Goal: Check status: Check status

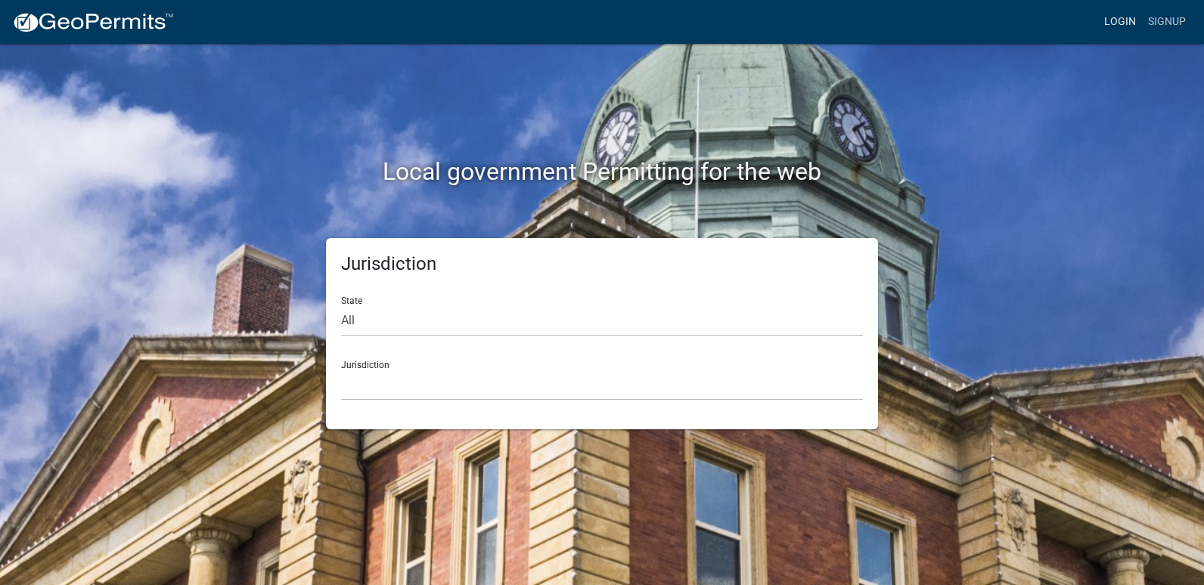
click at [1125, 21] on link "Login" at bounding box center [1120, 22] width 44 height 29
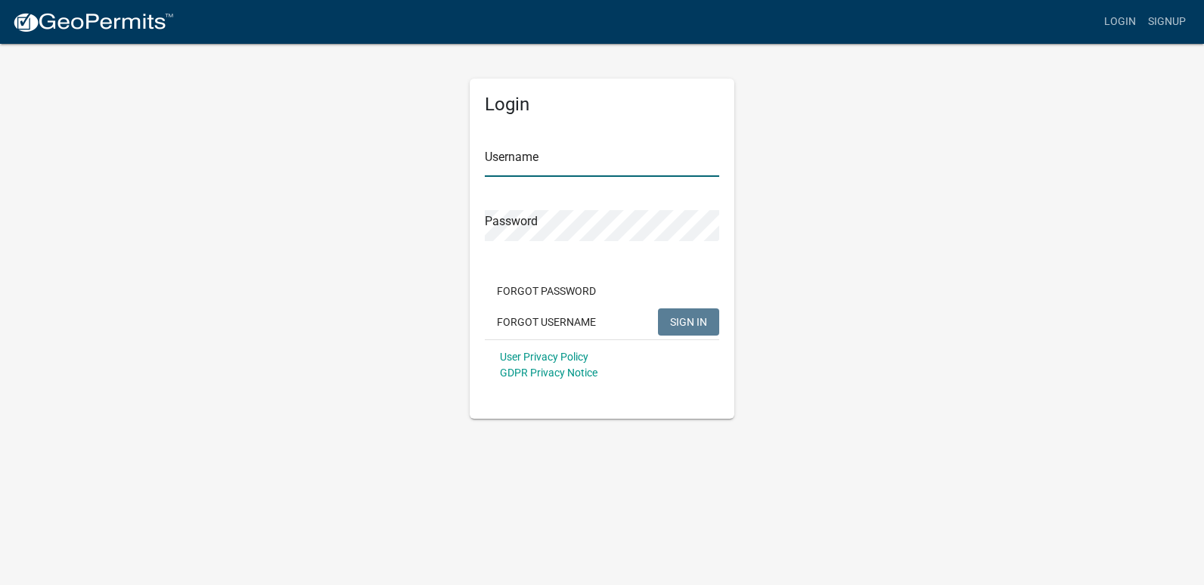
type input "ricktryon"
click at [687, 324] on span "SIGN IN" at bounding box center [688, 321] width 37 height 12
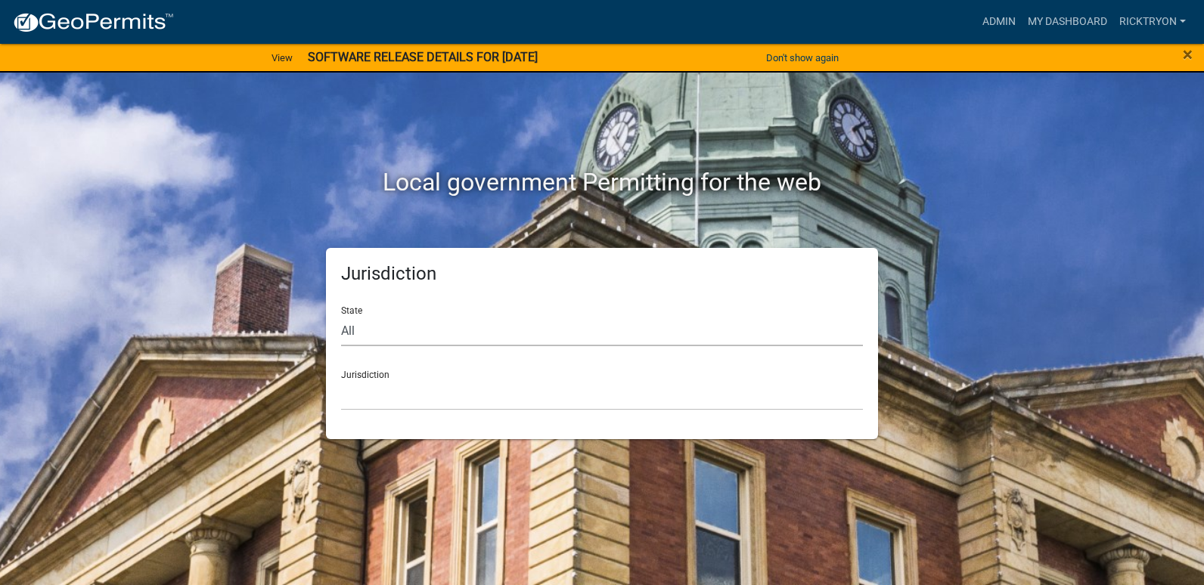
click at [496, 332] on select "All [US_STATE] [US_STATE] [US_STATE] [US_STATE] [US_STATE] [US_STATE] [US_STATE…" at bounding box center [602, 330] width 522 height 31
select select "[US_STATE]"
click at [341, 315] on select "All [US_STATE] [US_STATE] [US_STATE] [US_STATE] [US_STATE] [US_STATE] [US_STATE…" at bounding box center [602, 330] width 522 height 31
click at [418, 380] on select "City of [GEOGRAPHIC_DATA], [US_STATE] City of [GEOGRAPHIC_DATA], [US_STATE] Cit…" at bounding box center [602, 395] width 522 height 31
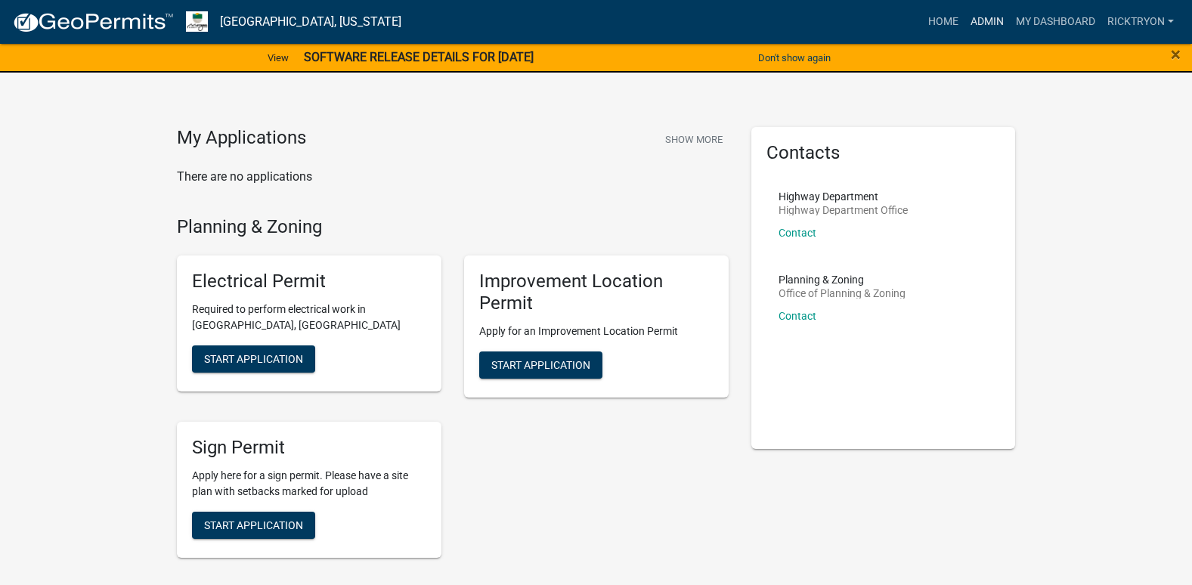
click at [973, 21] on link "Admin" at bounding box center [987, 22] width 45 height 29
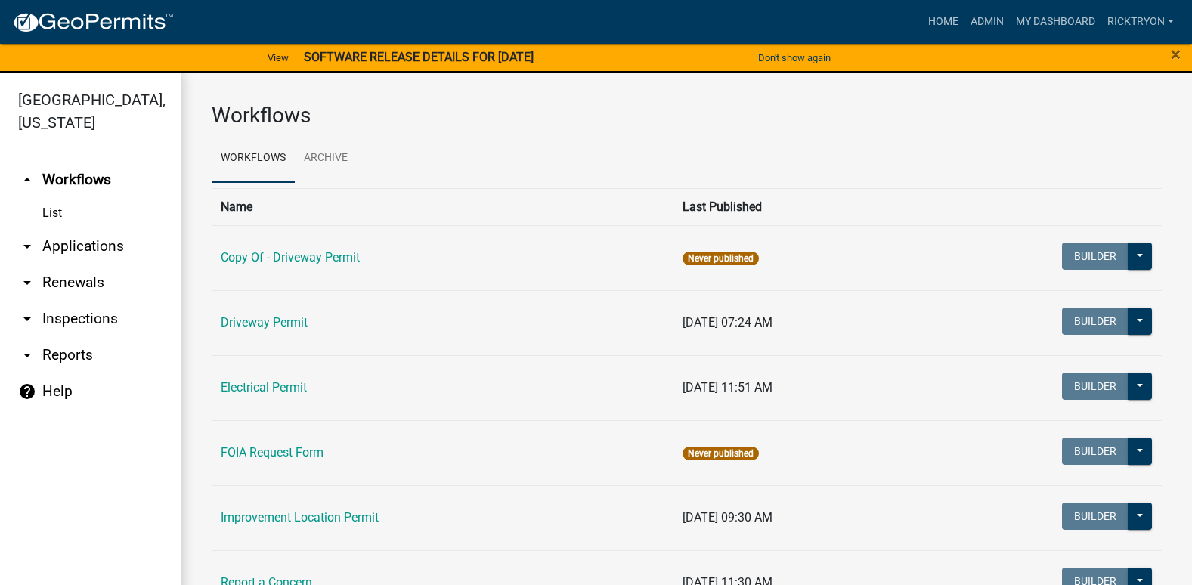
click at [45, 242] on link "arrow_drop_down Applications" at bounding box center [90, 246] width 181 height 36
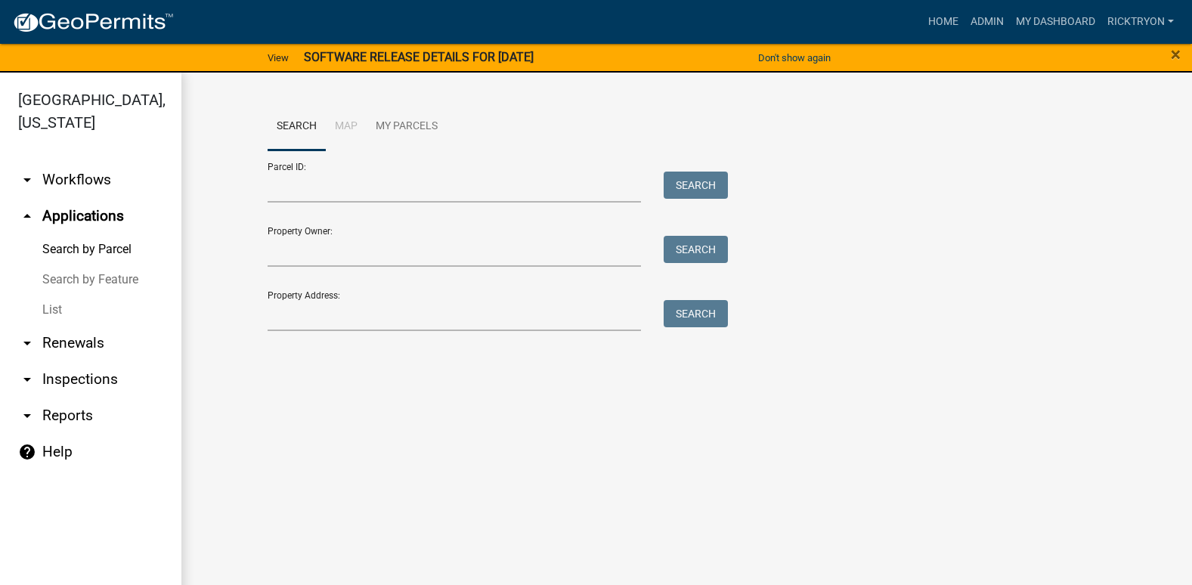
click at [53, 306] on link "List" at bounding box center [90, 310] width 181 height 30
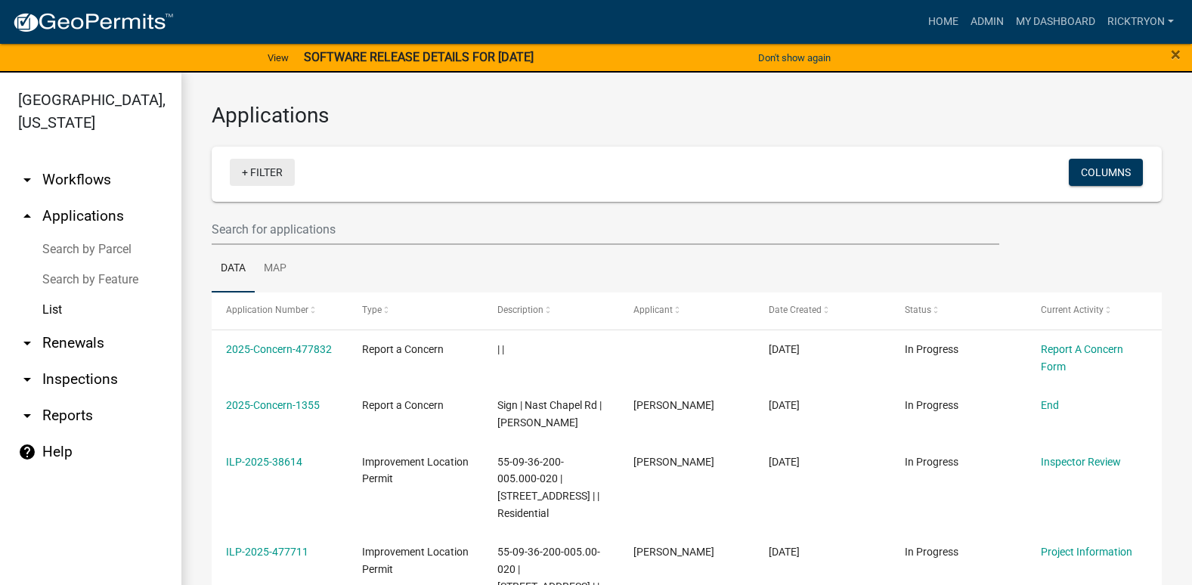
click at [250, 176] on link "+ Filter" at bounding box center [262, 172] width 65 height 27
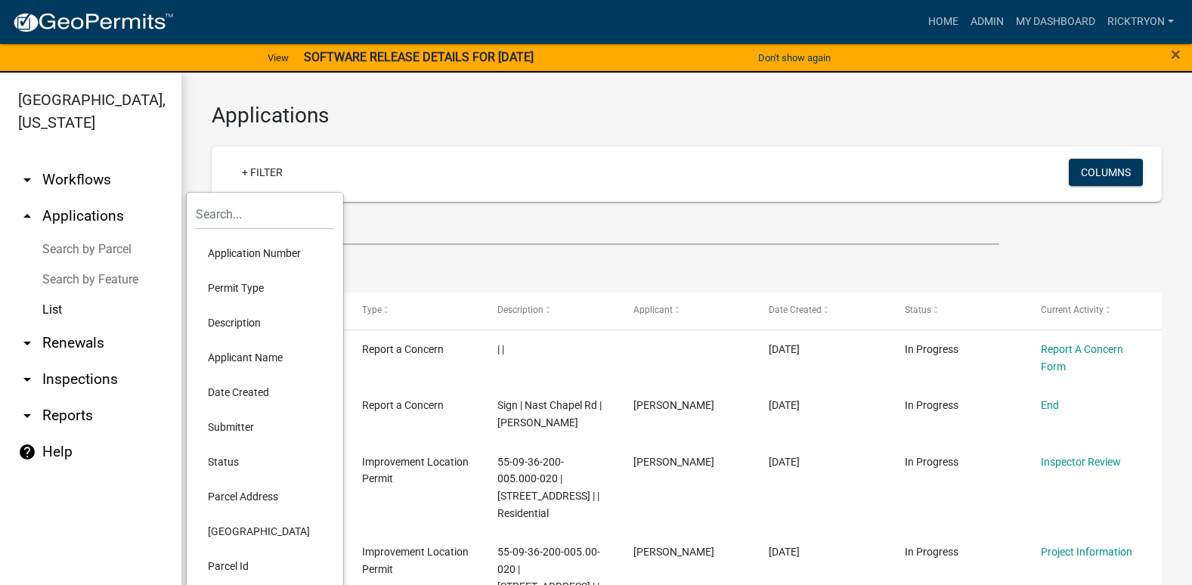
click at [259, 250] on li "Application Number" at bounding box center [265, 253] width 138 height 35
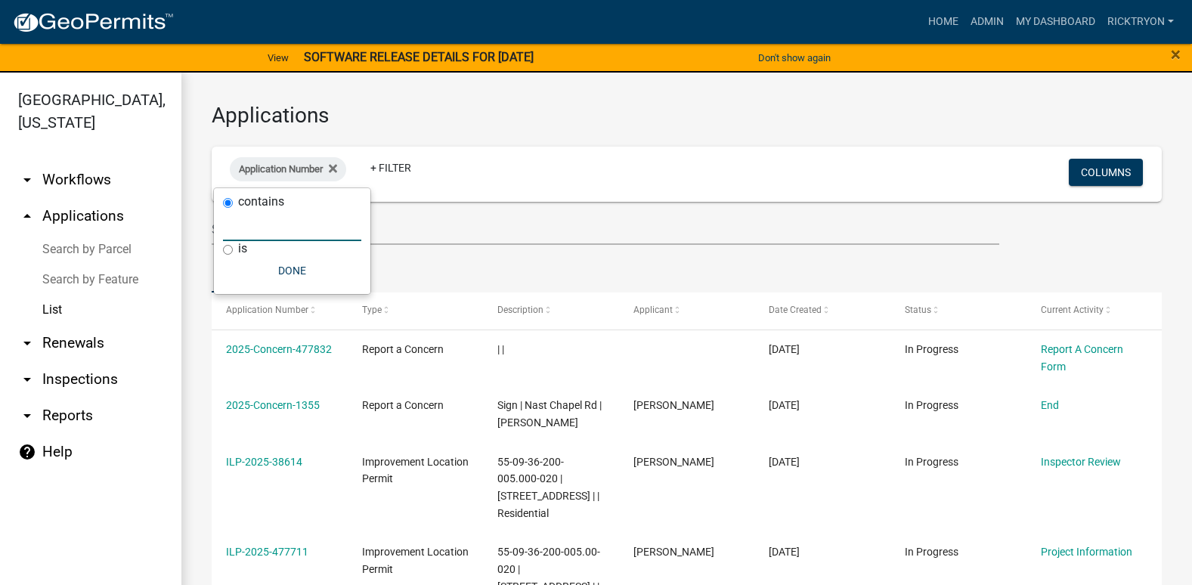
click at [300, 239] on input "text" at bounding box center [292, 225] width 138 height 31
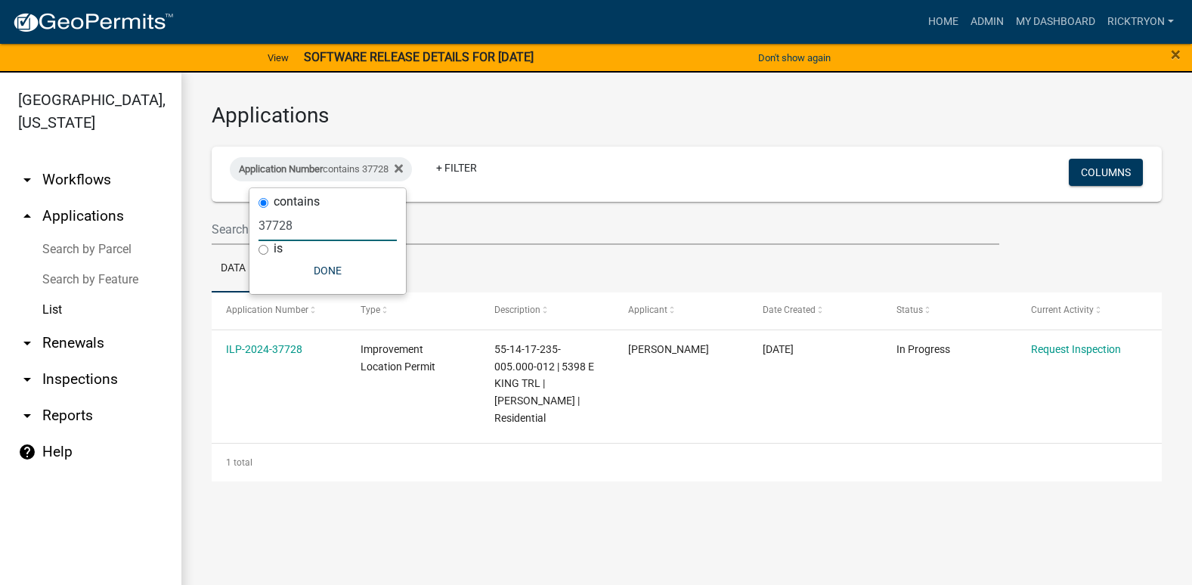
type input "37728"
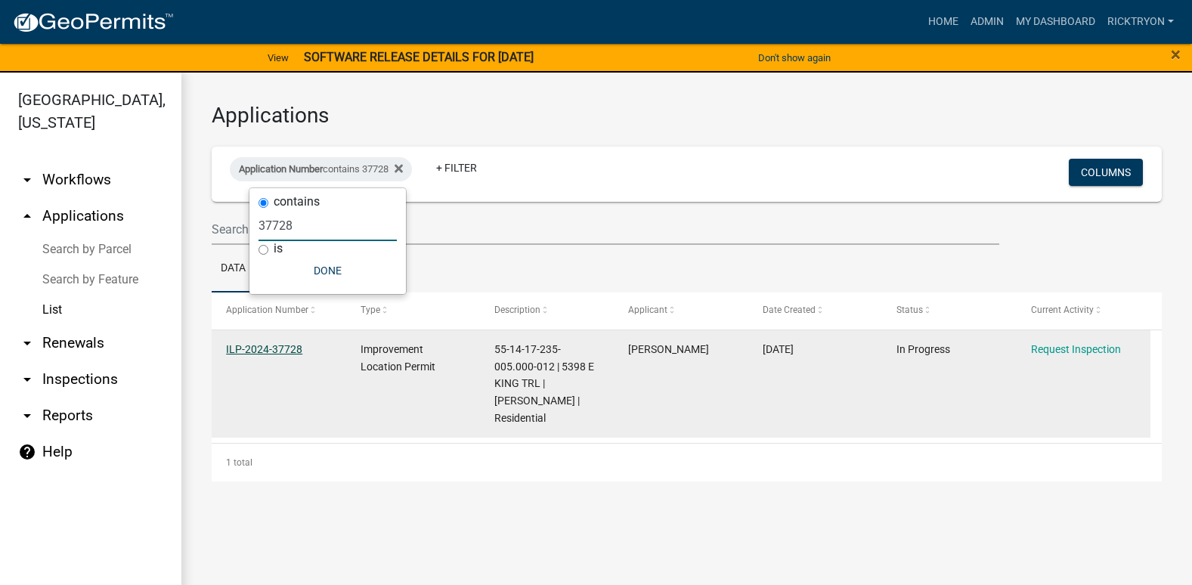
click at [249, 346] on link "ILP-2024-37728" at bounding box center [264, 349] width 76 height 12
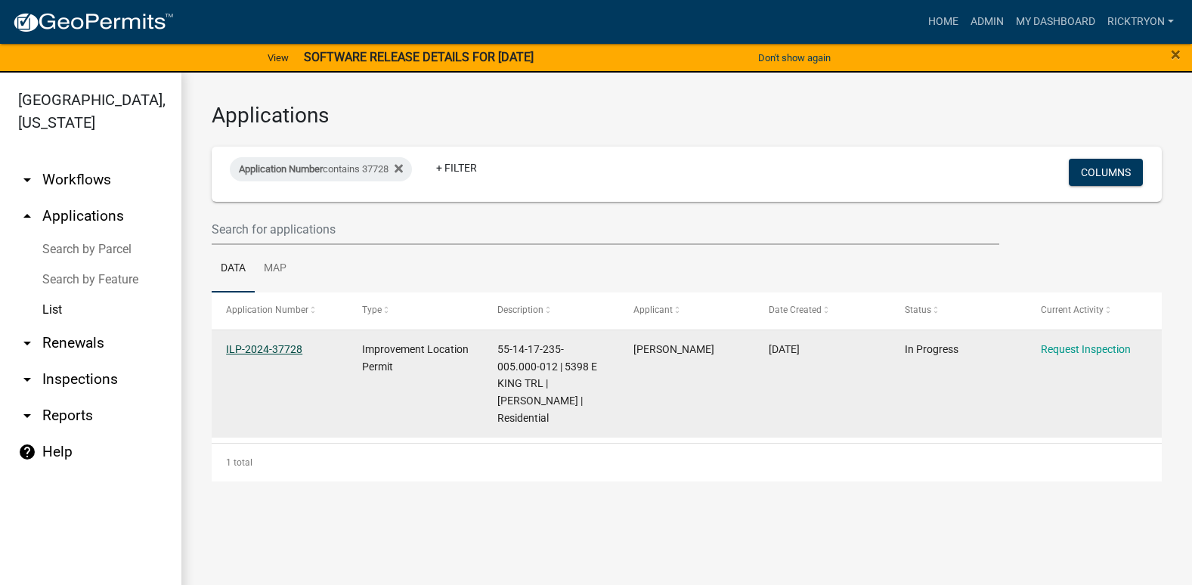
click at [265, 352] on link "ILP-2024-37728" at bounding box center [264, 349] width 76 height 12
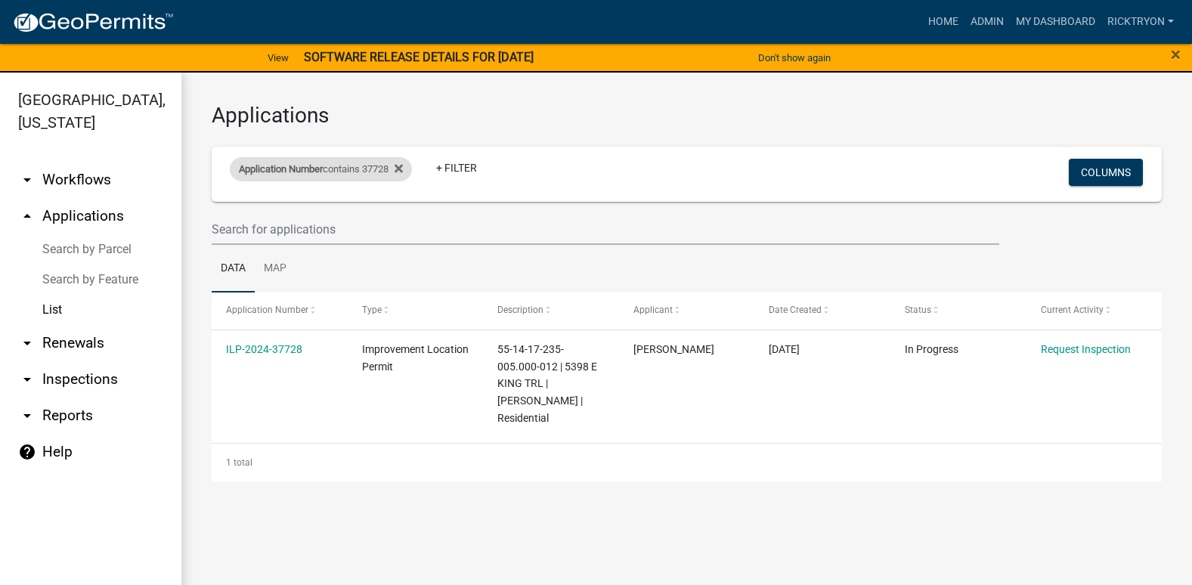
click at [411, 168] on div "Application Number contains 37728" at bounding box center [321, 169] width 182 height 24
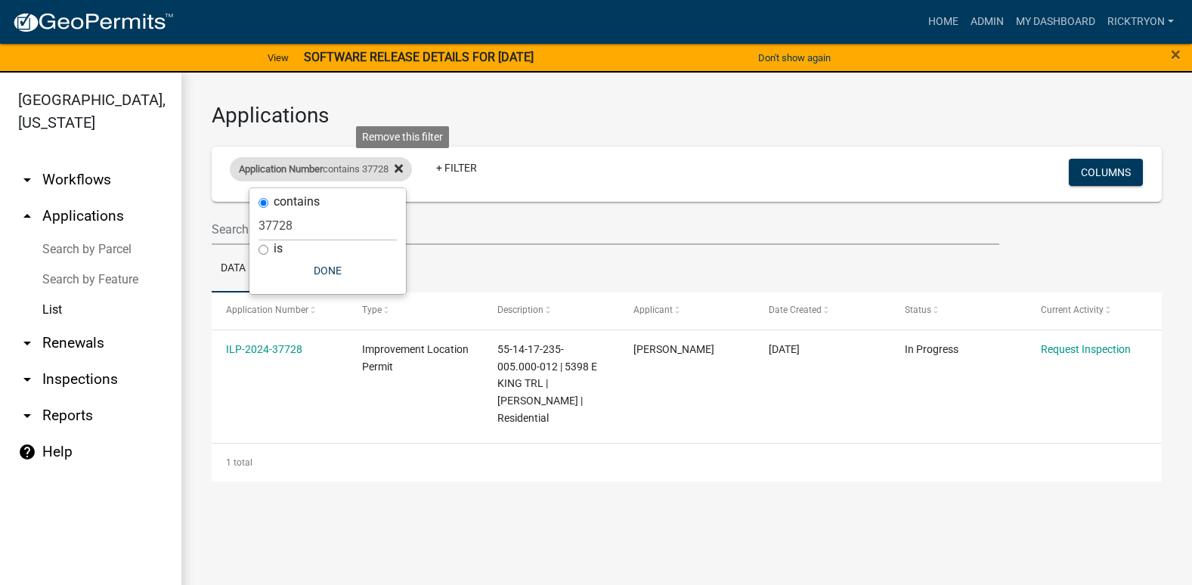
click at [403, 165] on icon at bounding box center [399, 169] width 8 height 8
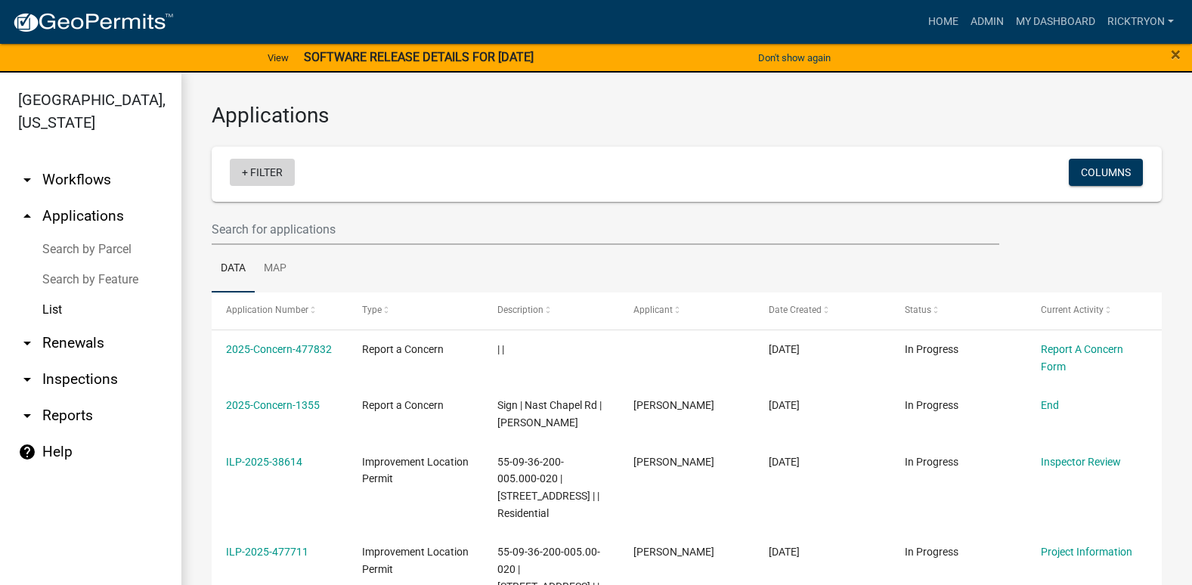
click at [257, 174] on link "+ Filter" at bounding box center [262, 172] width 65 height 27
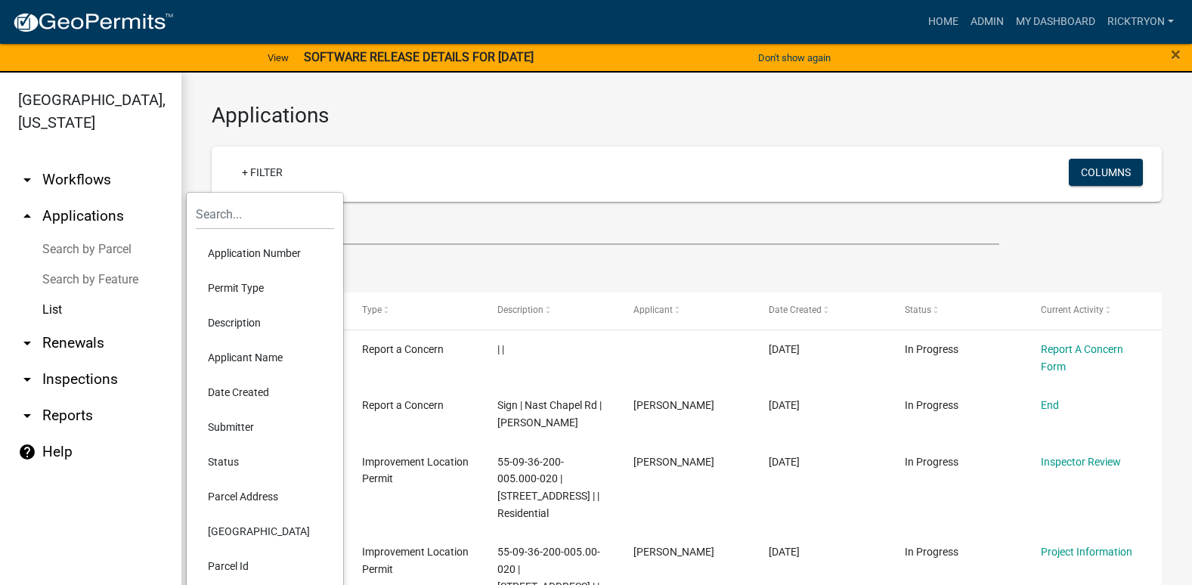
click at [263, 259] on li "Application Number" at bounding box center [265, 253] width 138 height 35
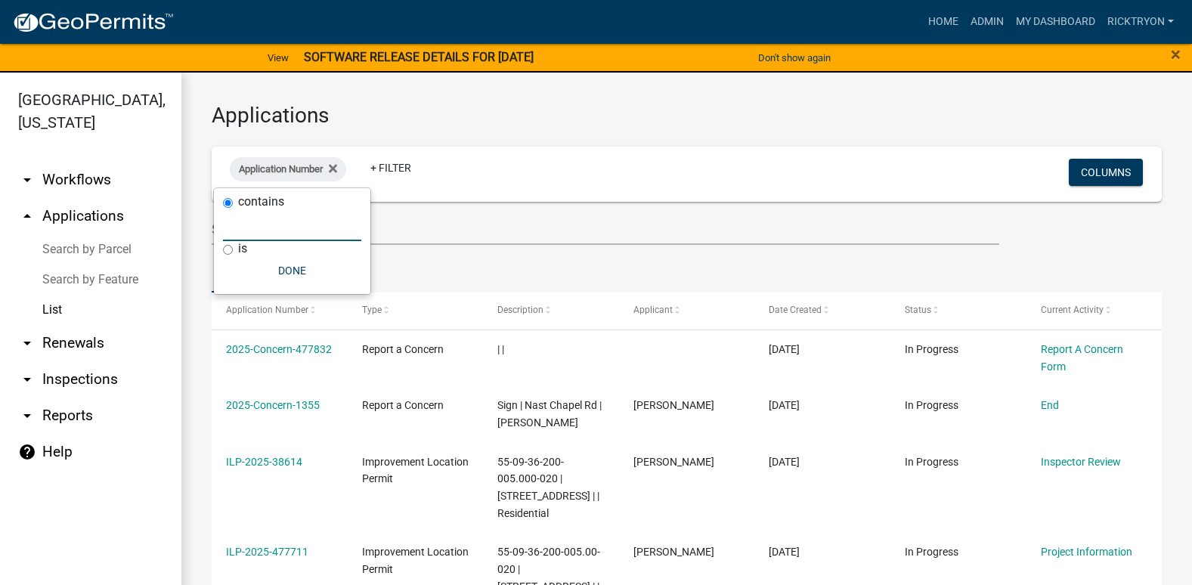
click at [271, 231] on input "text" at bounding box center [292, 225] width 138 height 31
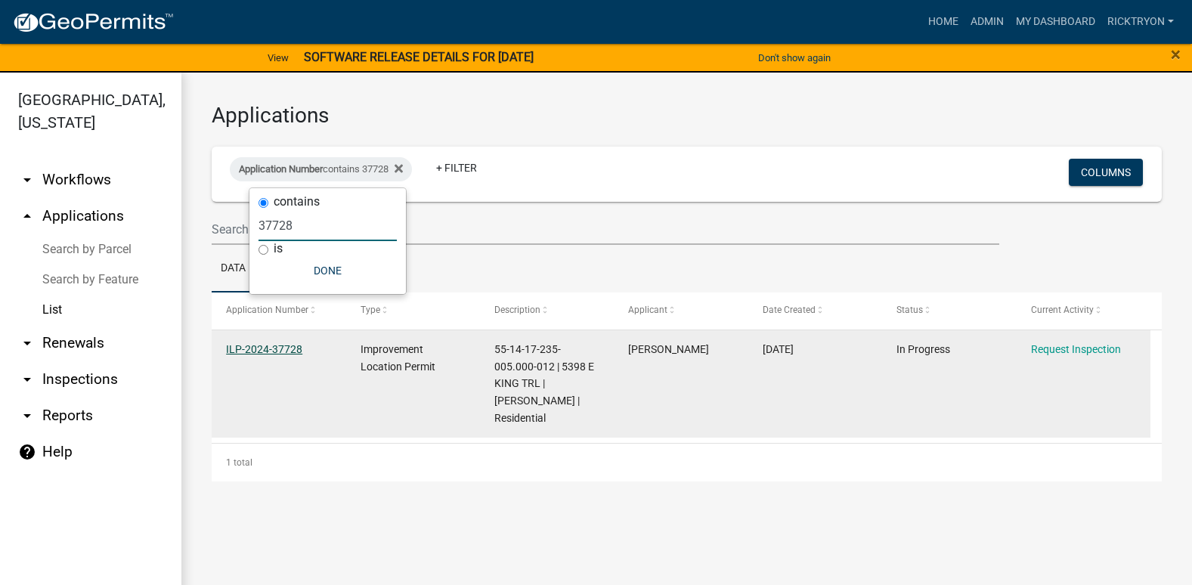
type input "37728"
click at [274, 353] on link "ILP-2024-37728" at bounding box center [264, 349] width 76 height 12
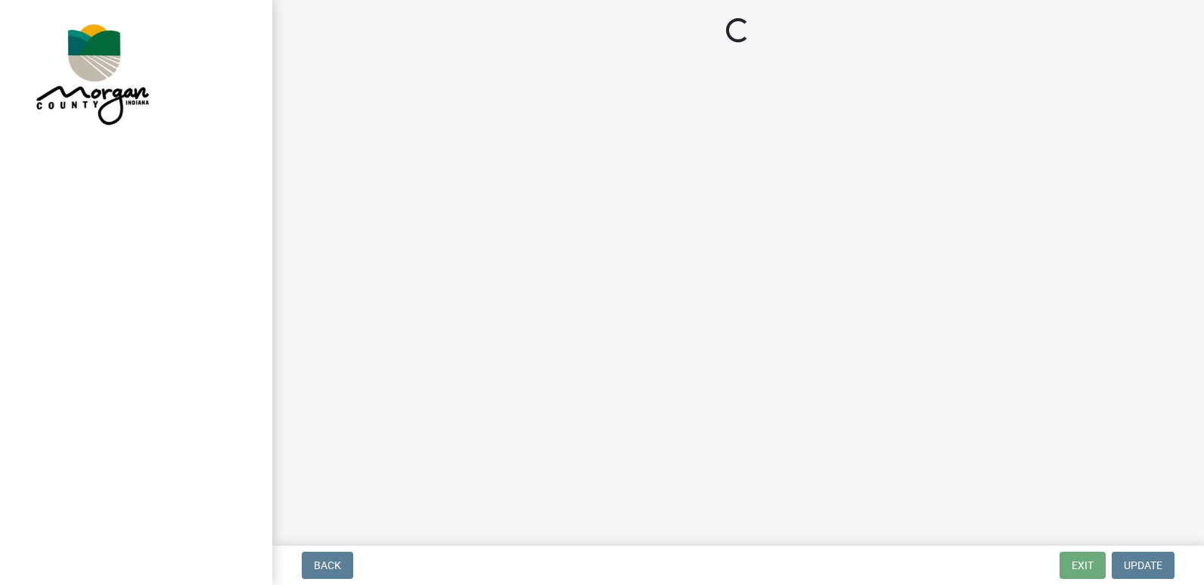
click at [1056, 565] on div "Back Exit Update" at bounding box center [737, 565] width 907 height 27
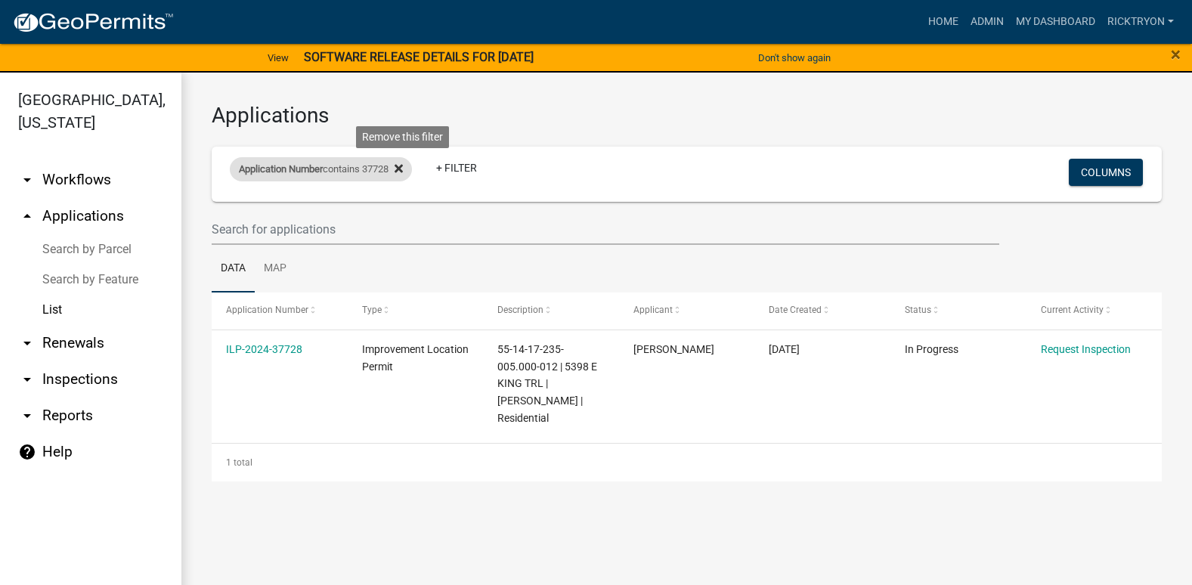
click at [401, 171] on icon at bounding box center [399, 169] width 8 height 12
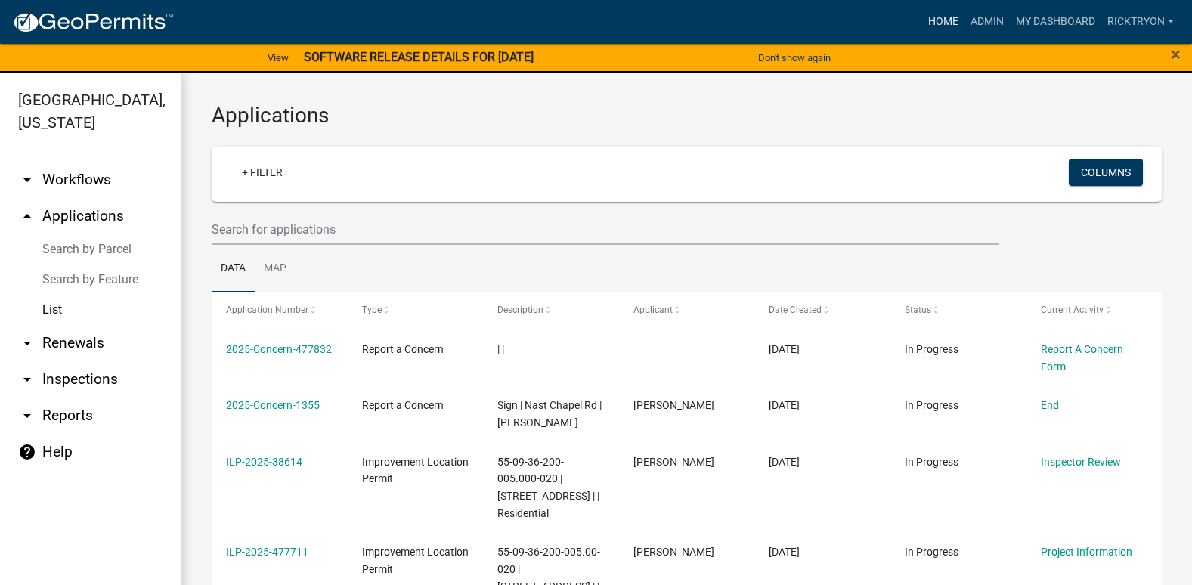
click at [954, 22] on link "Home" at bounding box center [943, 22] width 42 height 29
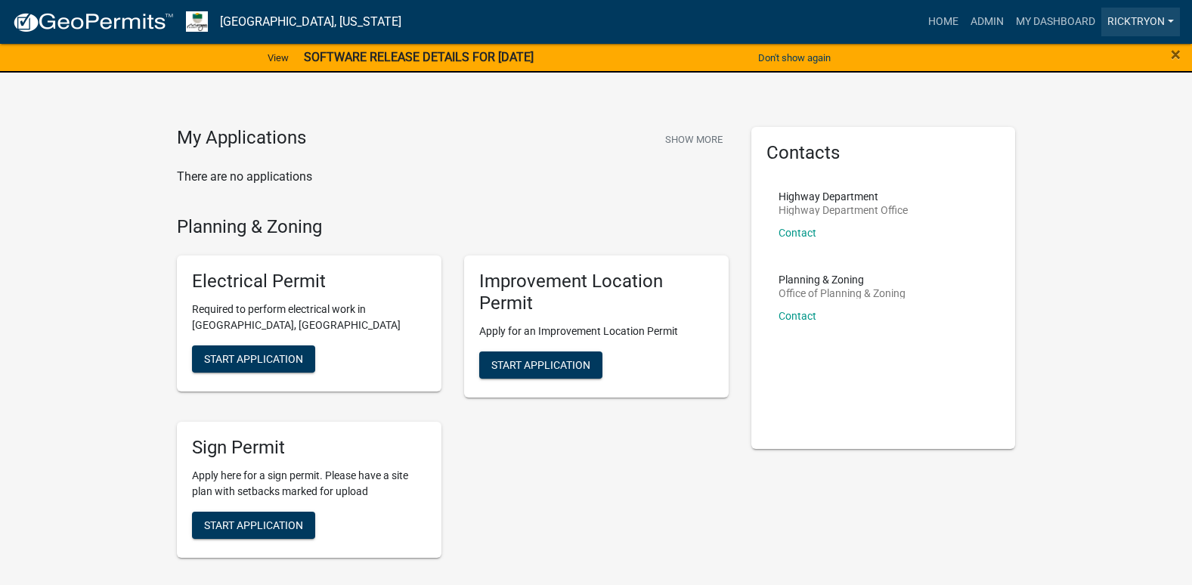
click at [1141, 21] on link "ricktryon" at bounding box center [1141, 22] width 79 height 29
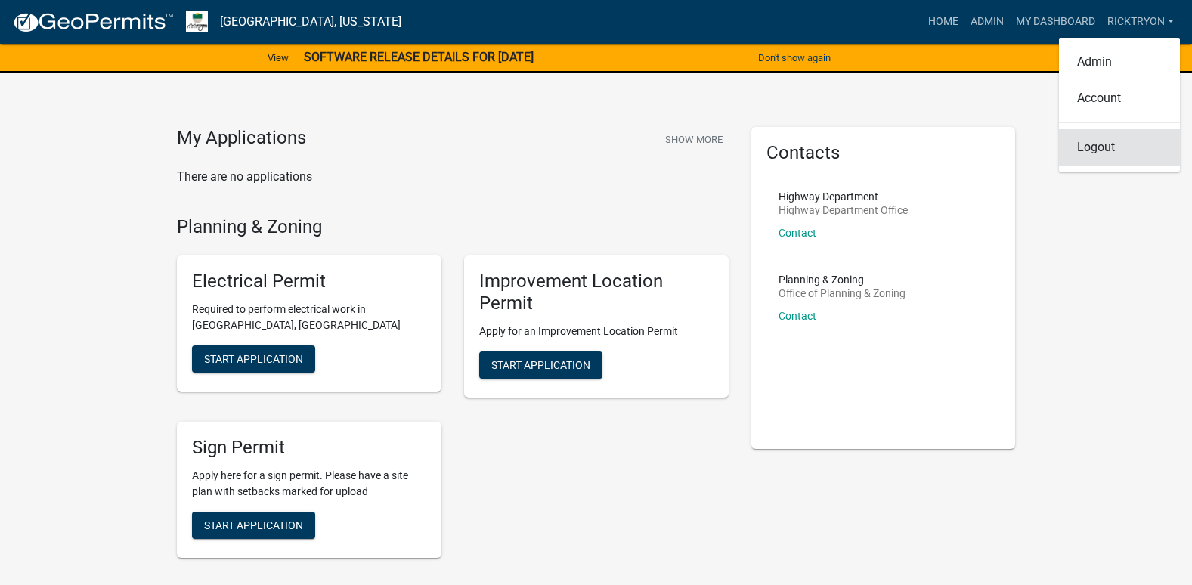
click at [1088, 150] on link "Logout" at bounding box center [1119, 147] width 121 height 36
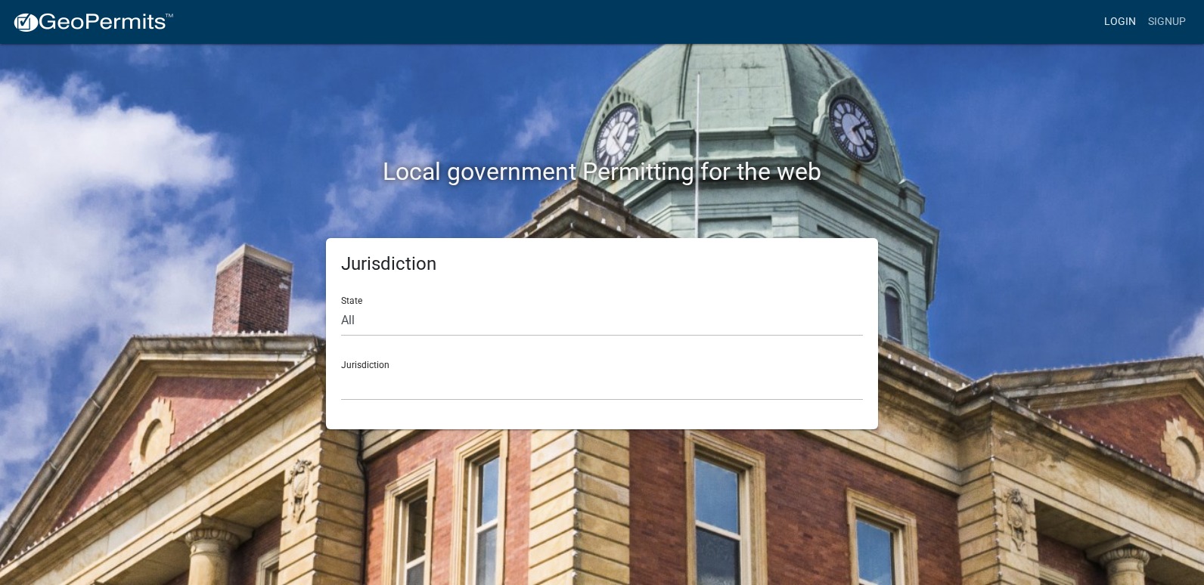
click at [1116, 15] on link "Login" at bounding box center [1120, 22] width 44 height 29
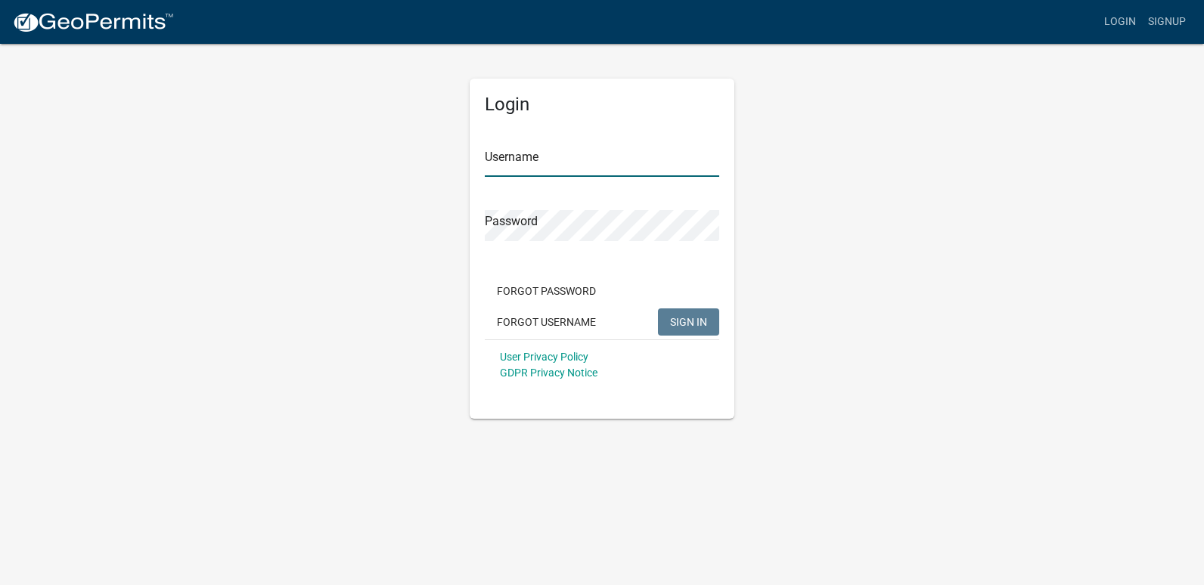
type input "ricktryon"
click at [692, 318] on span "SIGN IN" at bounding box center [688, 321] width 37 height 12
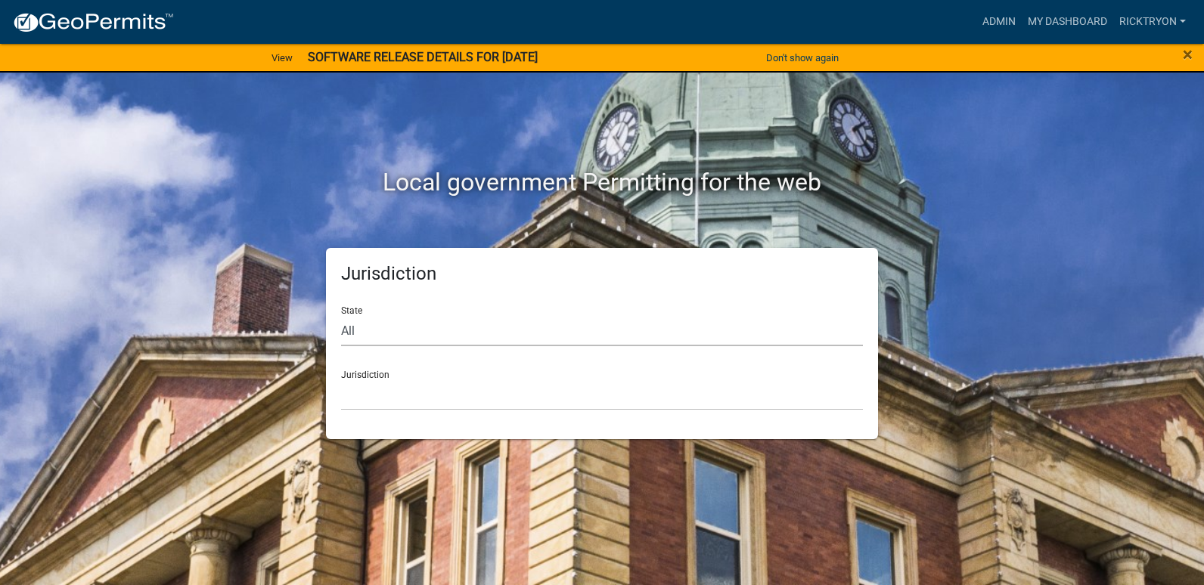
click at [373, 337] on select "All [US_STATE] [US_STATE] [US_STATE] [US_STATE] [US_STATE] [US_STATE] [US_STATE…" at bounding box center [602, 330] width 522 height 31
select select "[US_STATE]"
click at [341, 315] on select "All [US_STATE] [US_STATE] [US_STATE] [US_STATE] [US_STATE] [US_STATE] [US_STATE…" at bounding box center [602, 330] width 522 height 31
click at [367, 392] on select "City of [GEOGRAPHIC_DATA], [US_STATE] City of [GEOGRAPHIC_DATA], [US_STATE] Cit…" at bounding box center [602, 395] width 522 height 31
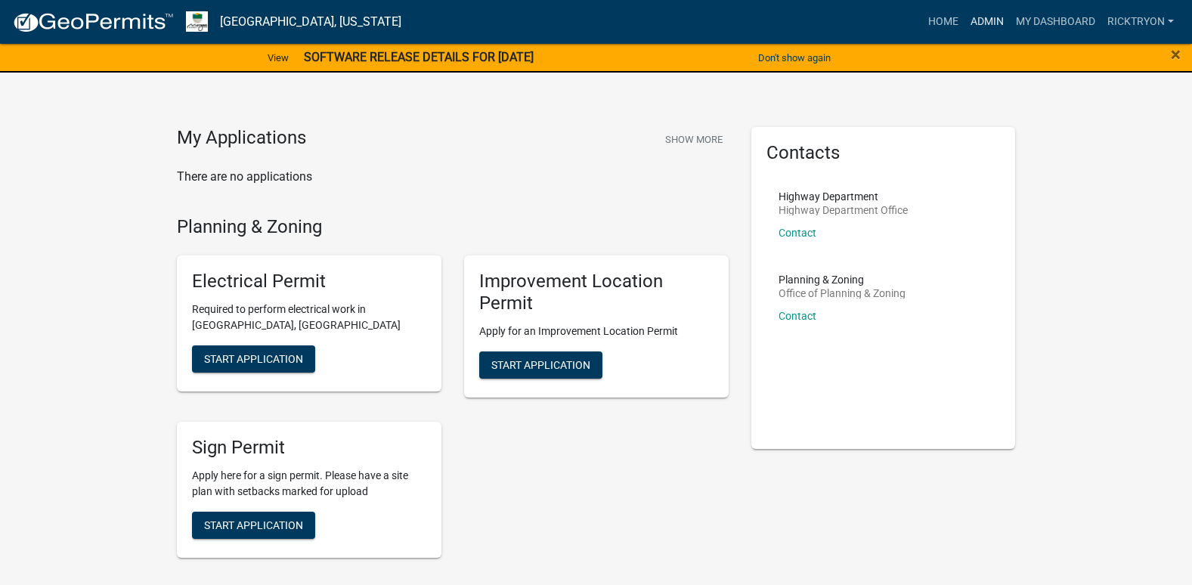
click at [980, 17] on link "Admin" at bounding box center [987, 22] width 45 height 29
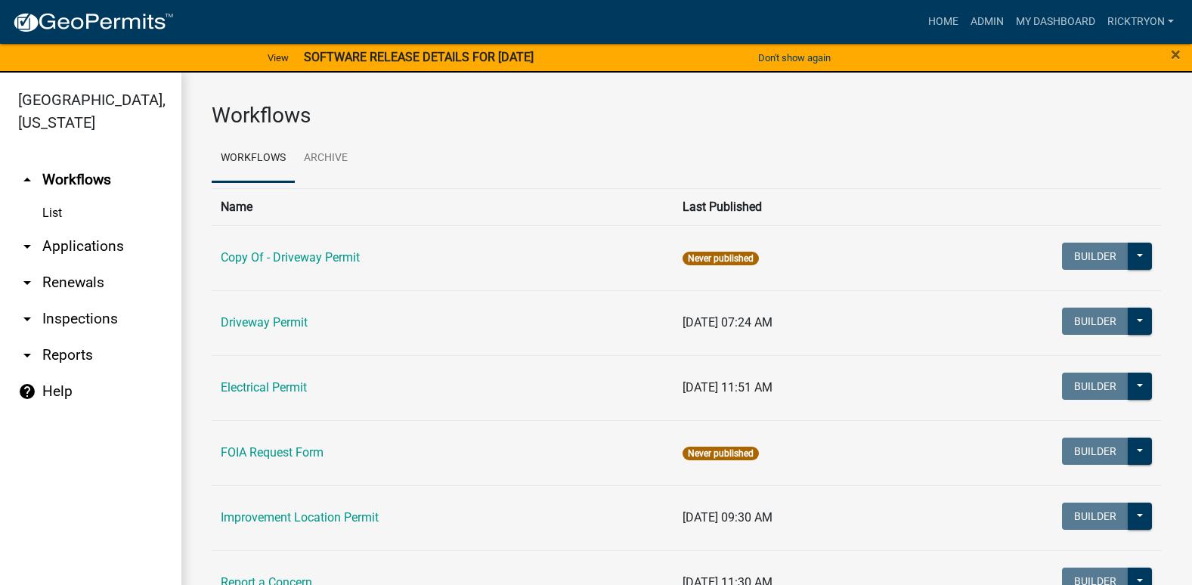
click at [61, 256] on link "arrow_drop_down Applications" at bounding box center [90, 246] width 181 height 36
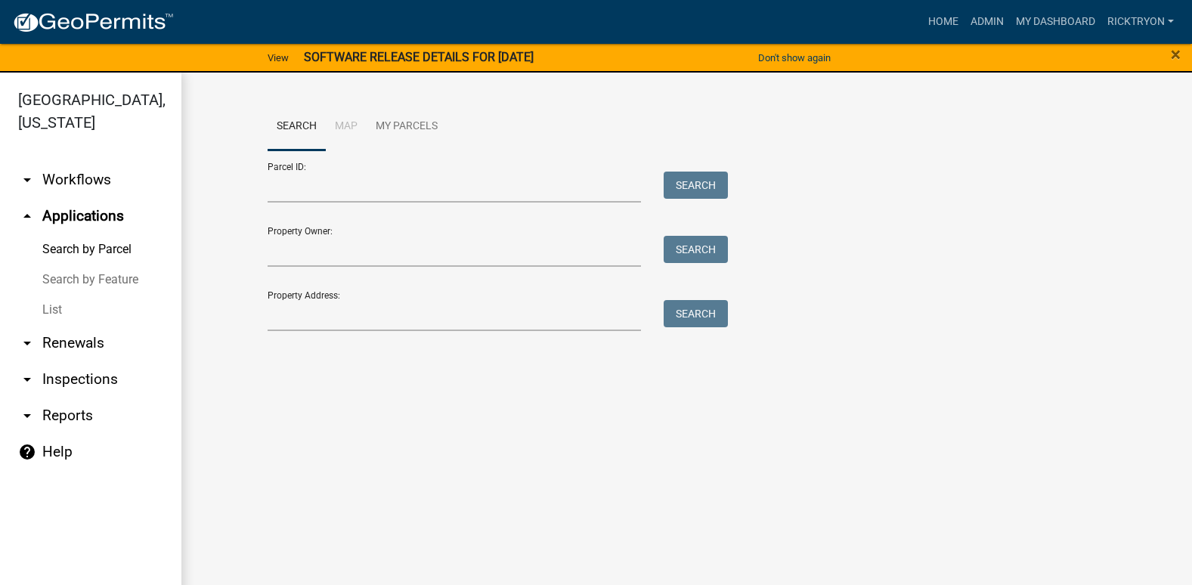
click at [52, 321] on link "List" at bounding box center [90, 310] width 181 height 30
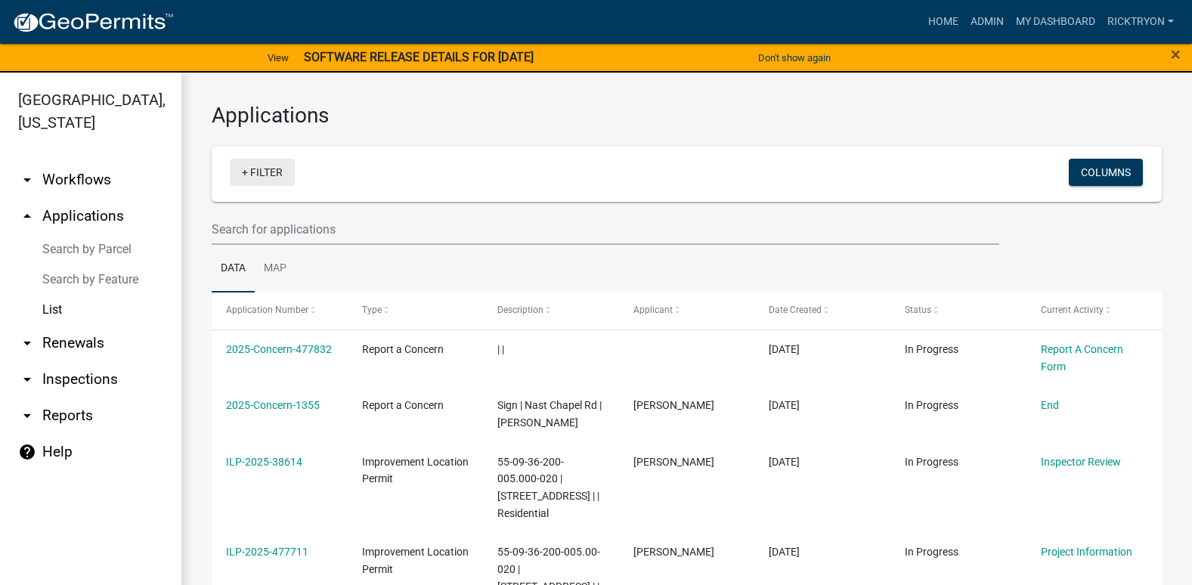
click at [243, 167] on link "+ Filter" at bounding box center [262, 172] width 65 height 27
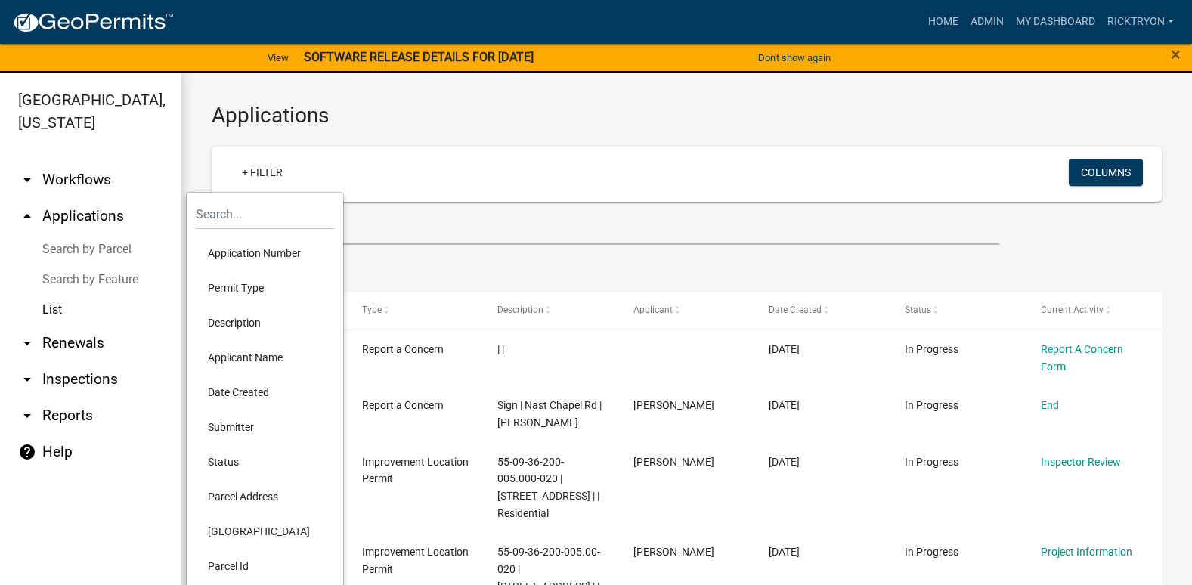
click at [232, 256] on li "Application Number" at bounding box center [265, 253] width 138 height 35
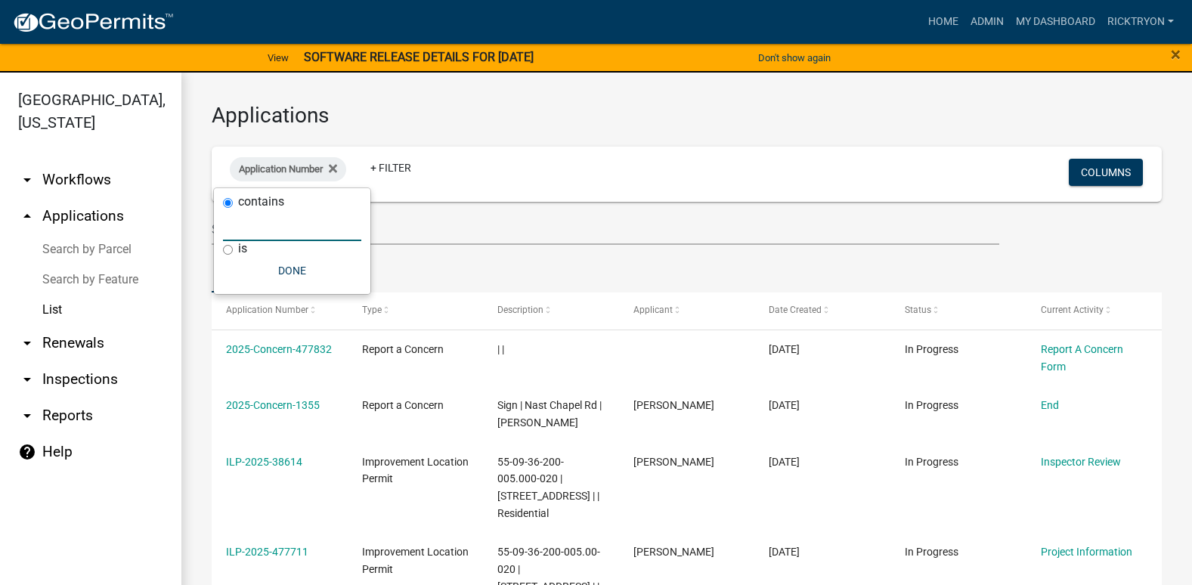
click at [256, 230] on input "text" at bounding box center [292, 225] width 138 height 31
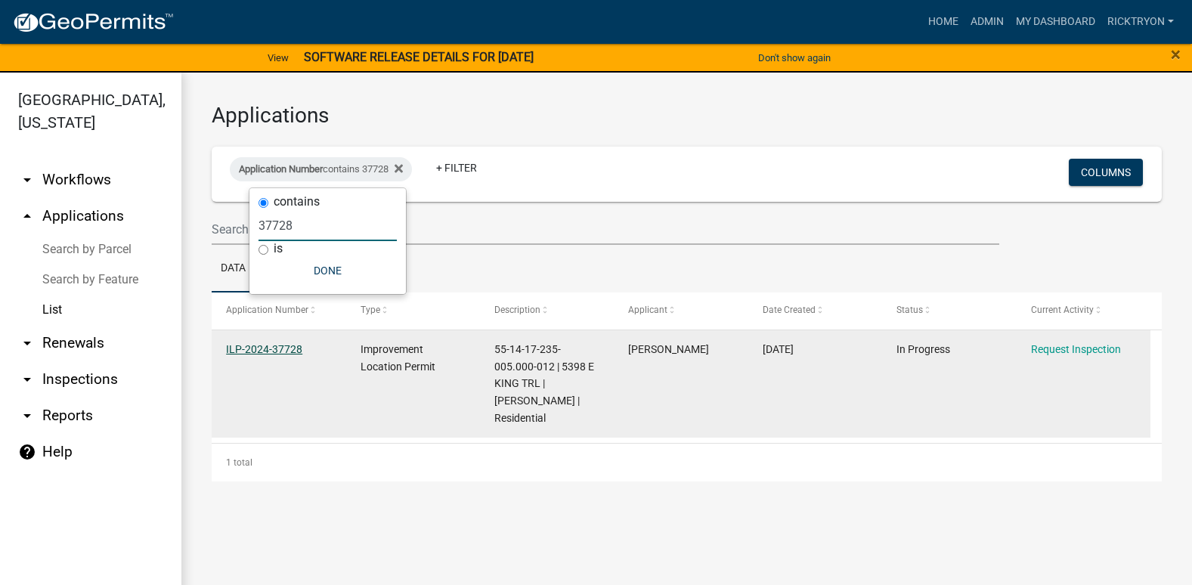
type input "37728"
click at [262, 351] on link "ILP-2024-37728" at bounding box center [264, 349] width 76 height 12
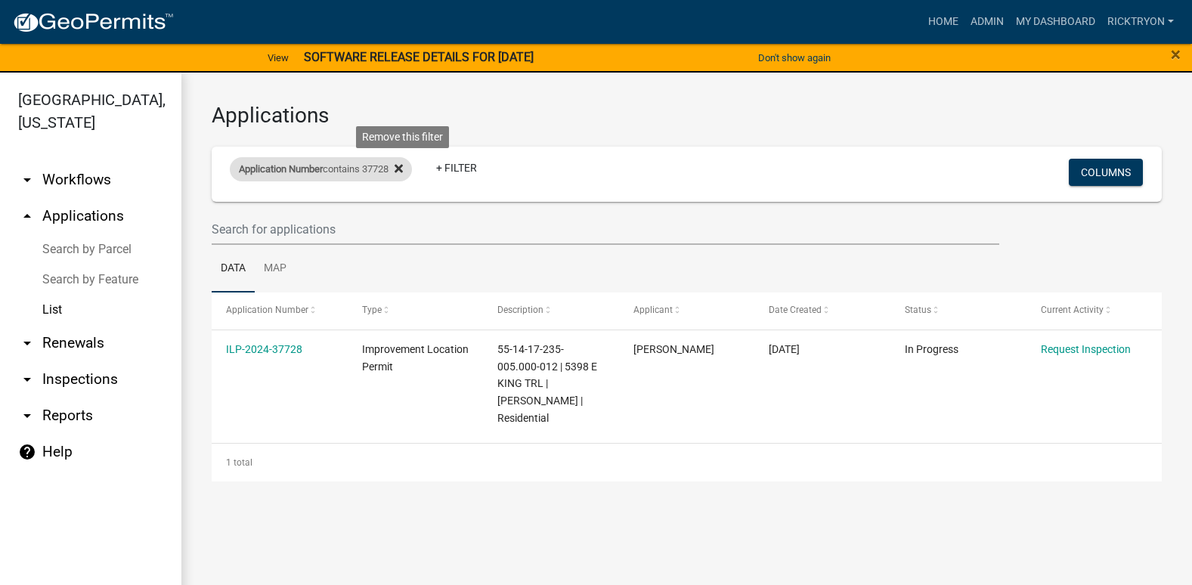
click at [403, 172] on icon at bounding box center [399, 169] width 8 height 12
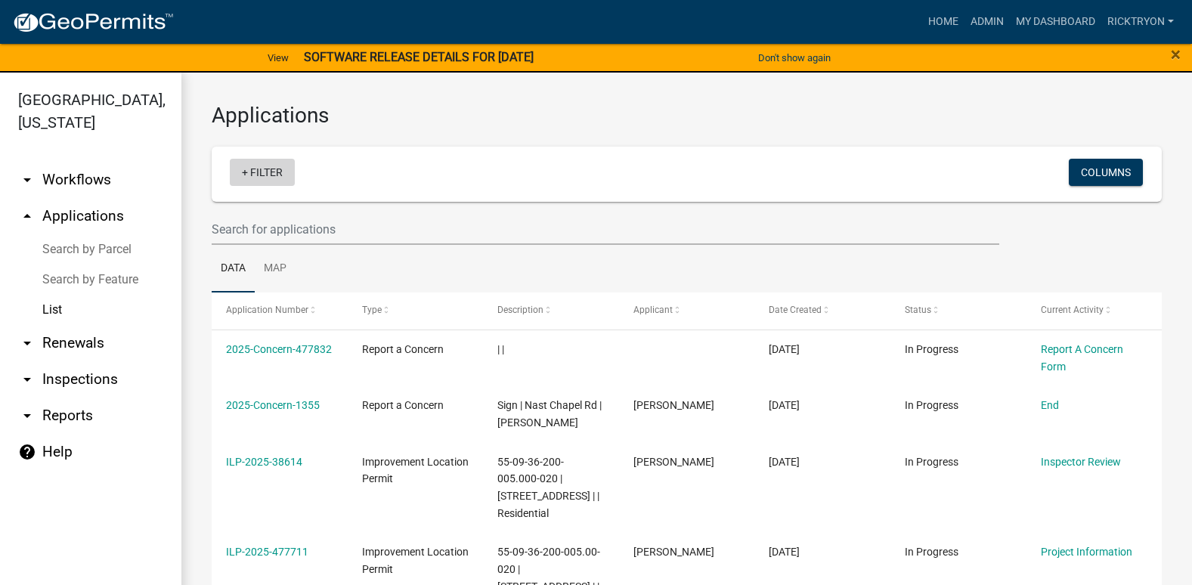
click at [277, 174] on link "+ Filter" at bounding box center [262, 172] width 65 height 27
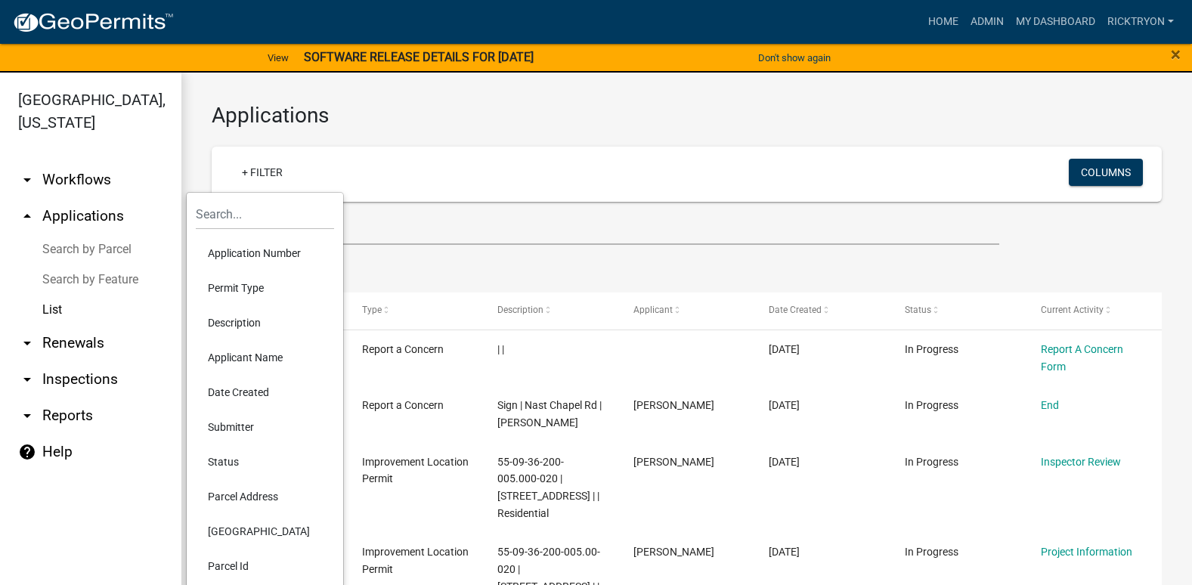
click at [266, 252] on li "Application Number" at bounding box center [265, 253] width 138 height 35
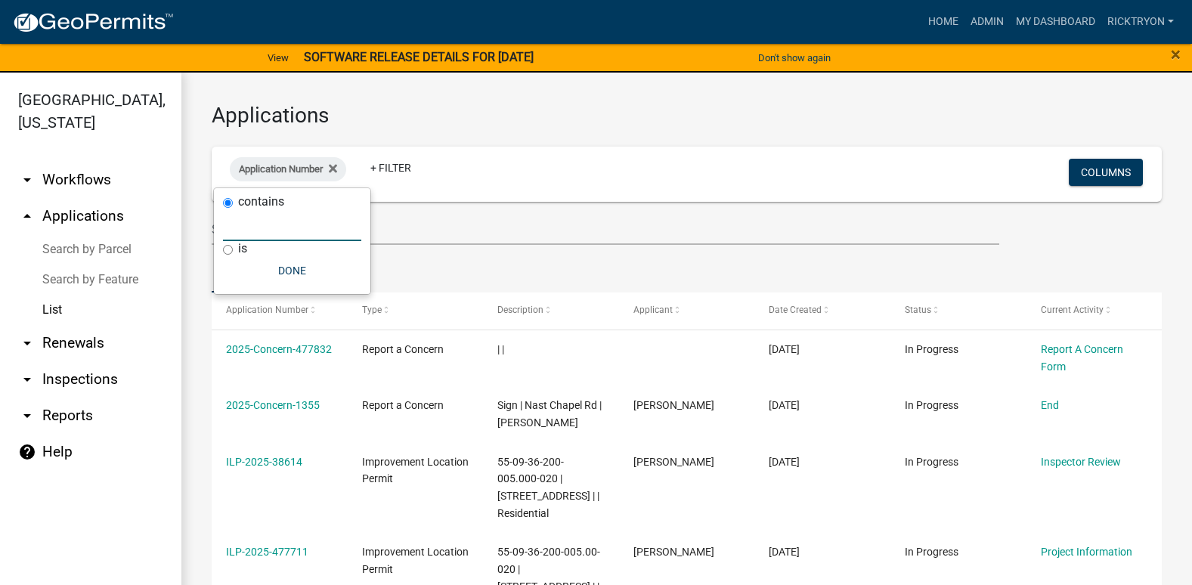
click at [263, 229] on input "text" at bounding box center [292, 225] width 138 height 31
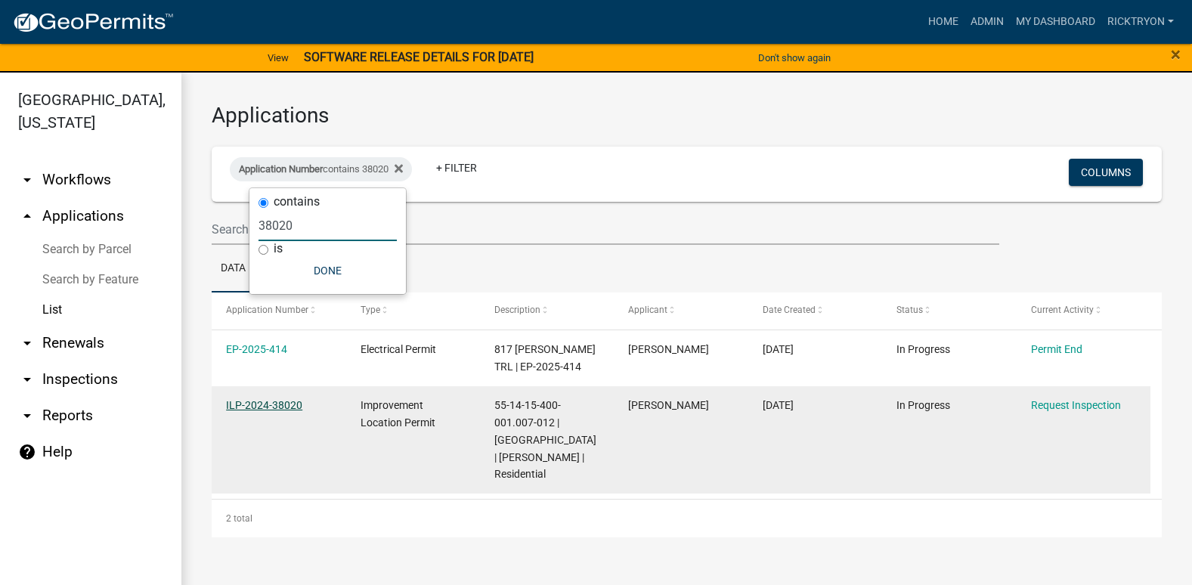
type input "38020"
click at [274, 408] on link "ILP-2024-38020" at bounding box center [264, 405] width 76 height 12
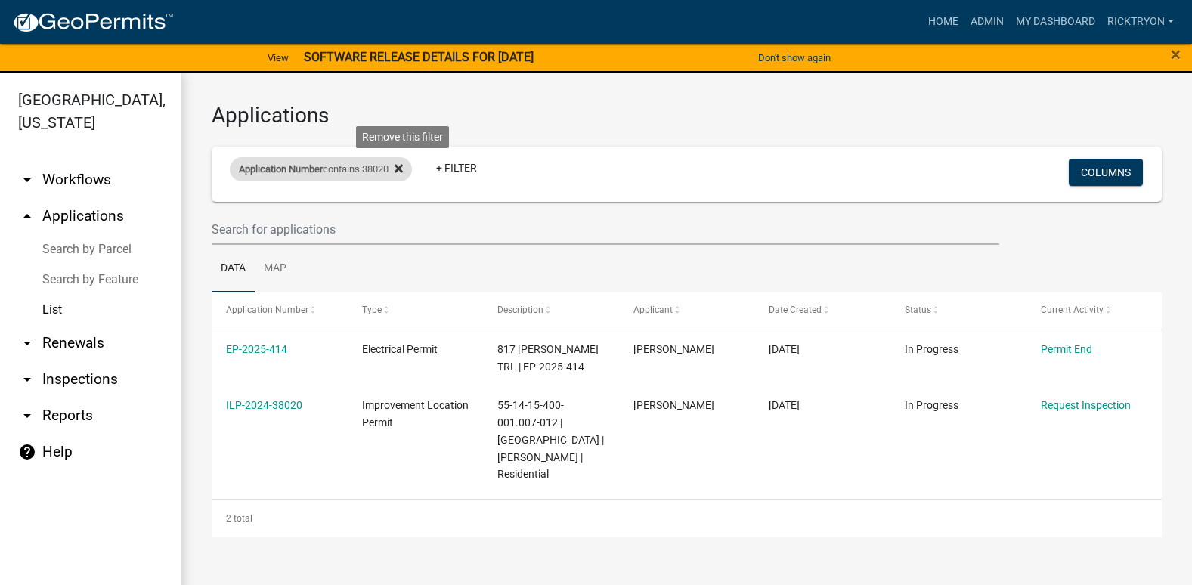
click at [403, 167] on icon at bounding box center [399, 169] width 8 height 8
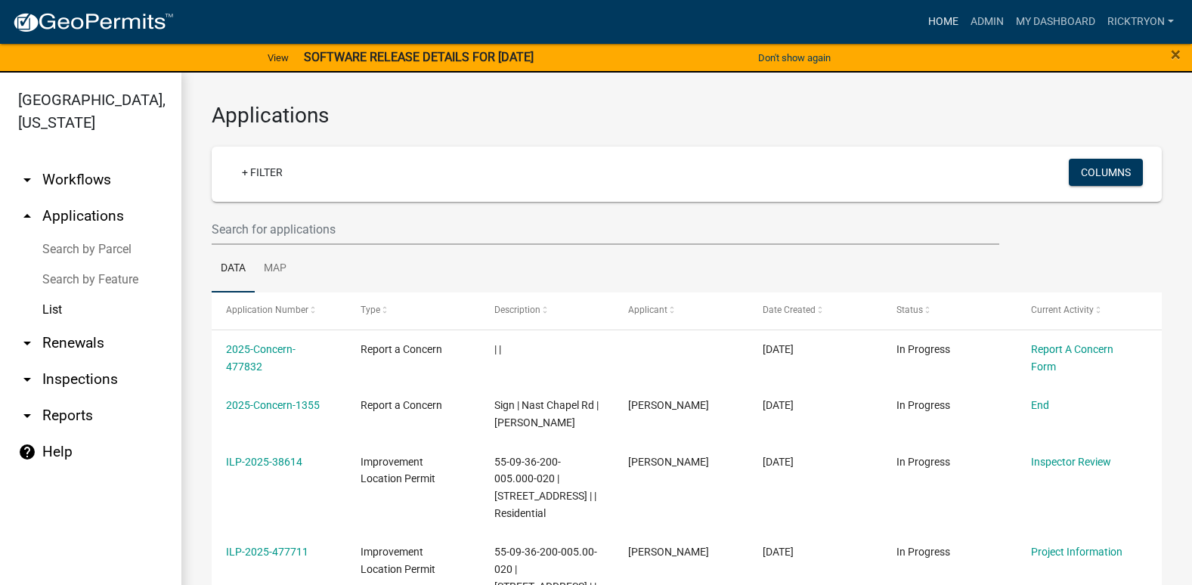
click at [947, 20] on link "Home" at bounding box center [943, 22] width 42 height 29
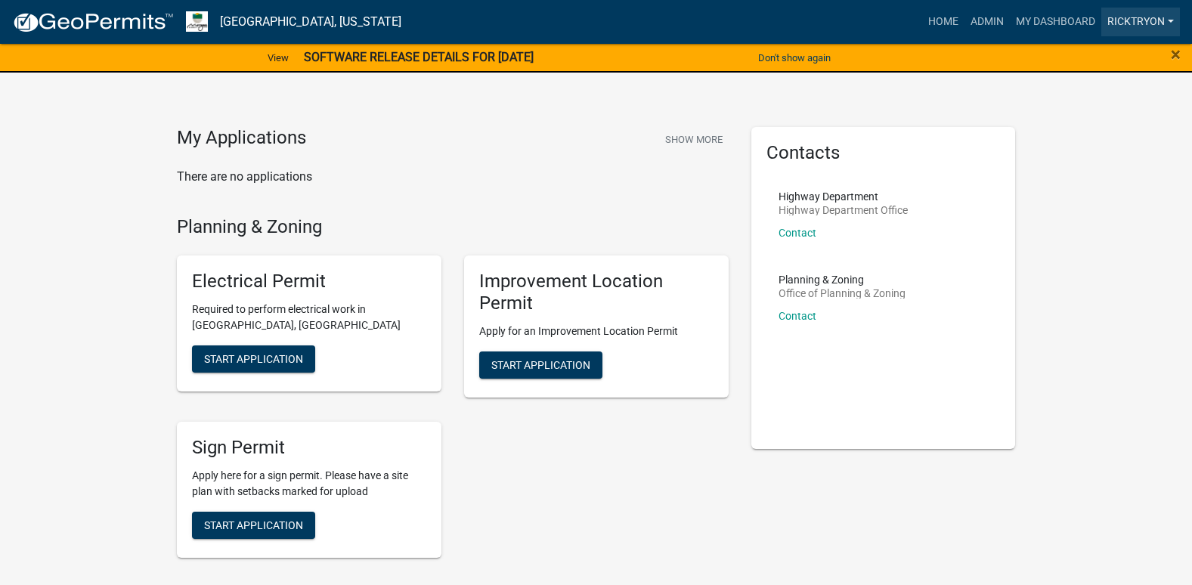
click at [1132, 15] on link "ricktryon" at bounding box center [1141, 22] width 79 height 29
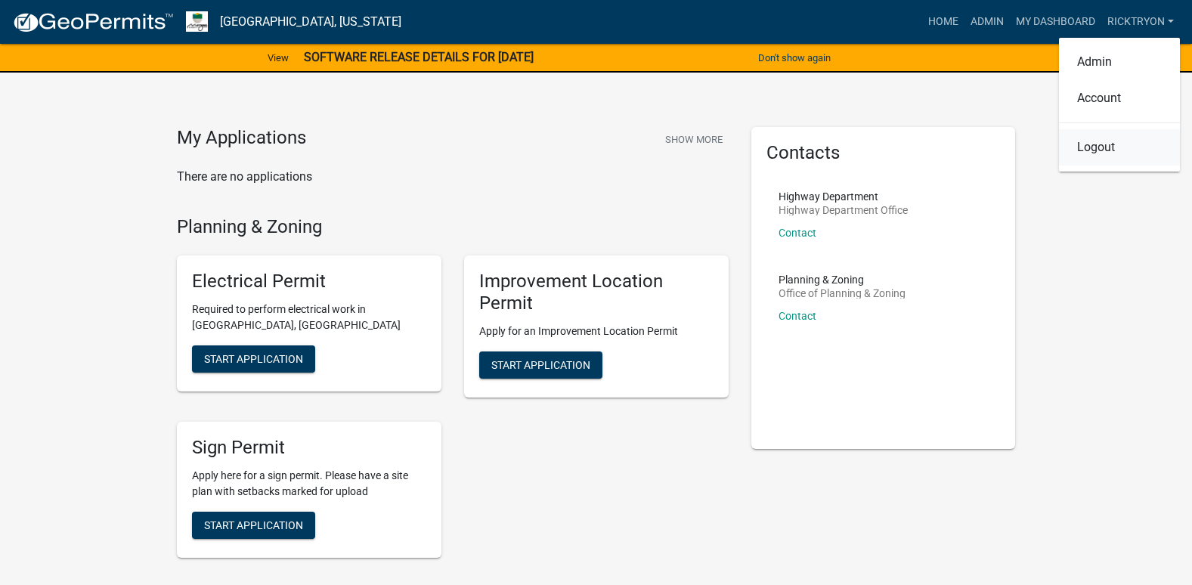
click at [1098, 157] on link "Logout" at bounding box center [1119, 147] width 121 height 36
